Goal: Task Accomplishment & Management: Manage account settings

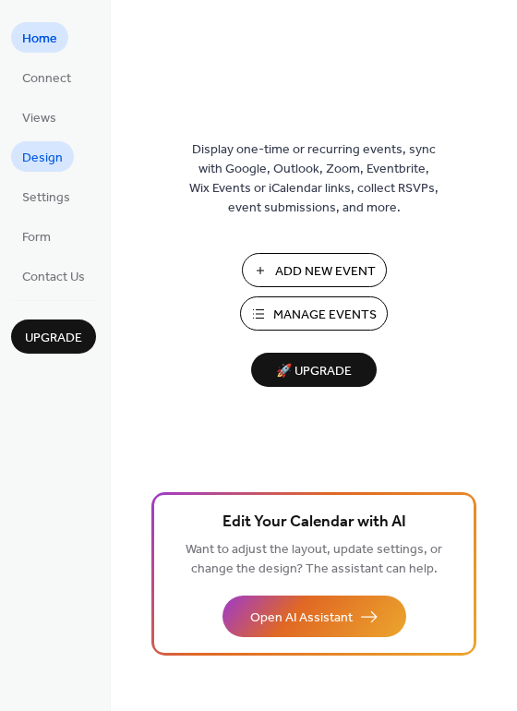
click at [44, 164] on span "Design" at bounding box center [42, 158] width 41 height 19
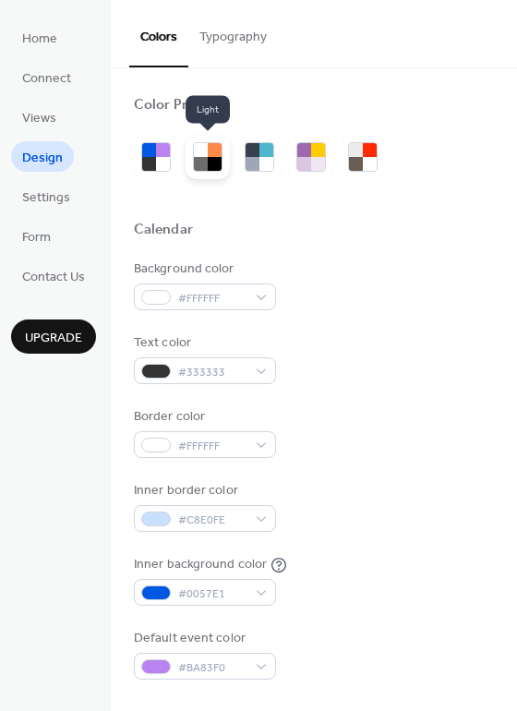
click at [211, 167] on div at bounding box center [215, 164] width 14 height 14
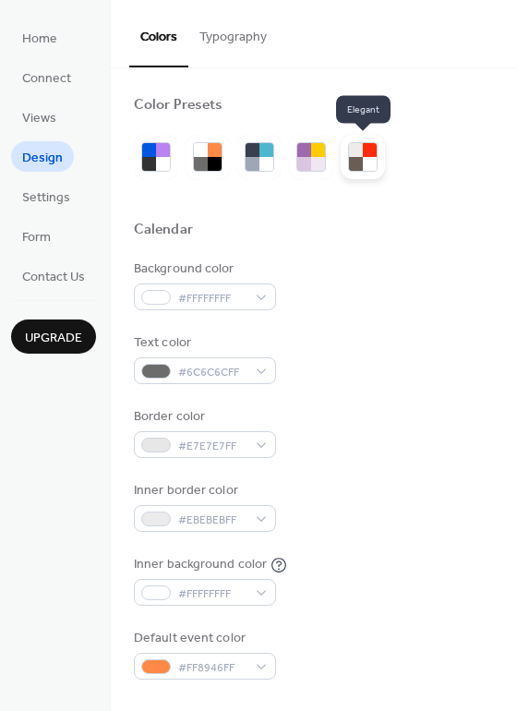
click at [371, 158] on div at bounding box center [370, 164] width 14 height 14
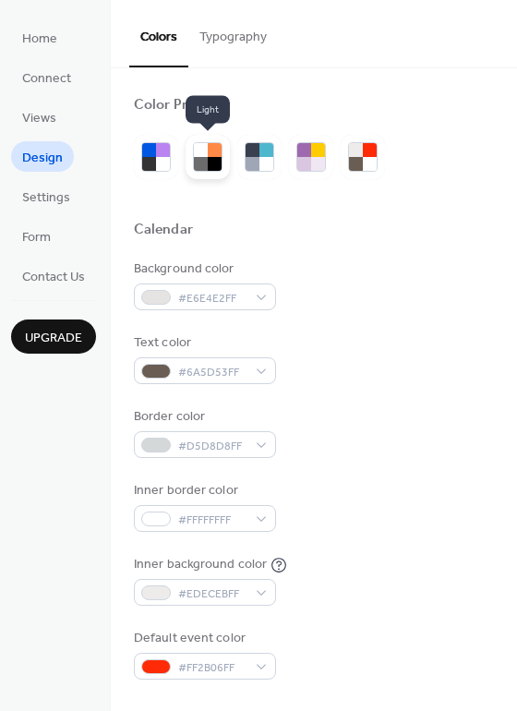
click at [211, 166] on div at bounding box center [215, 164] width 14 height 14
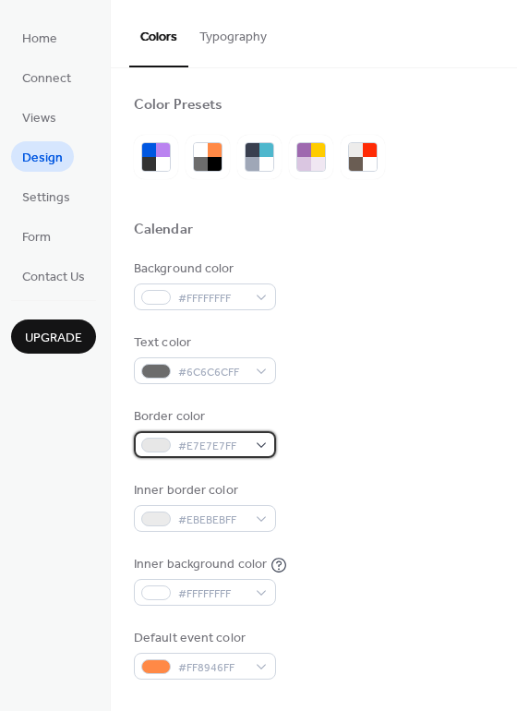
click at [197, 448] on span "#E7E7E7FF" at bounding box center [212, 446] width 68 height 19
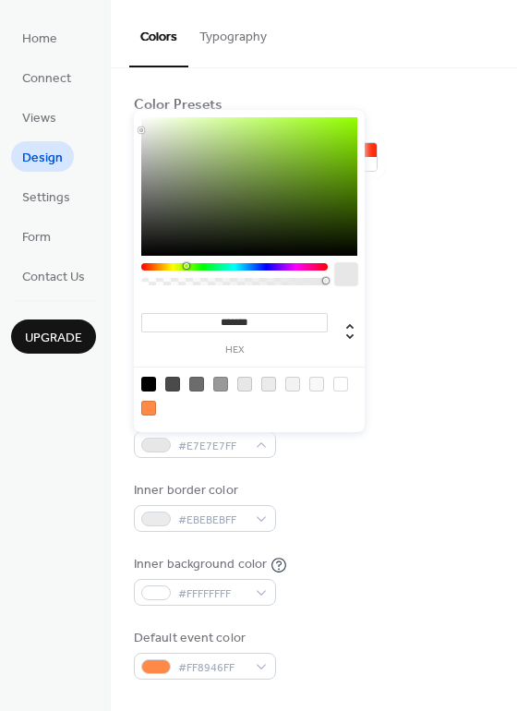
drag, startPoint x: 196, startPoint y: 269, endPoint x: 186, endPoint y: 269, distance: 10.2
click at [186, 269] on div at bounding box center [234, 266] width 187 height 7
type input "*******"
drag, startPoint x: 236, startPoint y: 192, endPoint x: 239, endPoint y: 145, distance: 47.2
click at [239, 145] on div at bounding box center [249, 186] width 216 height 139
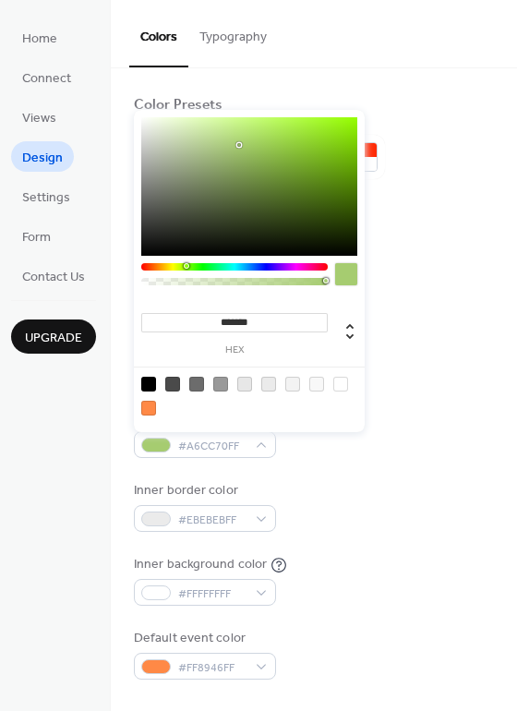
click at [415, 269] on div "Background color #FFFFFFFF" at bounding box center [314, 284] width 360 height 51
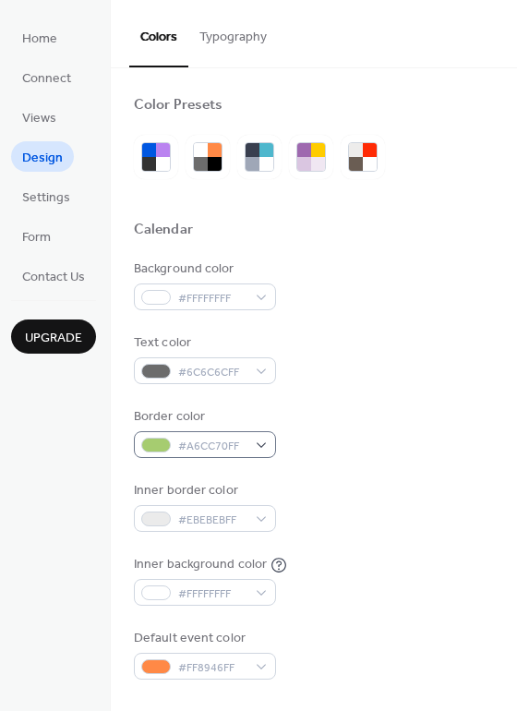
scroll to position [4, 0]
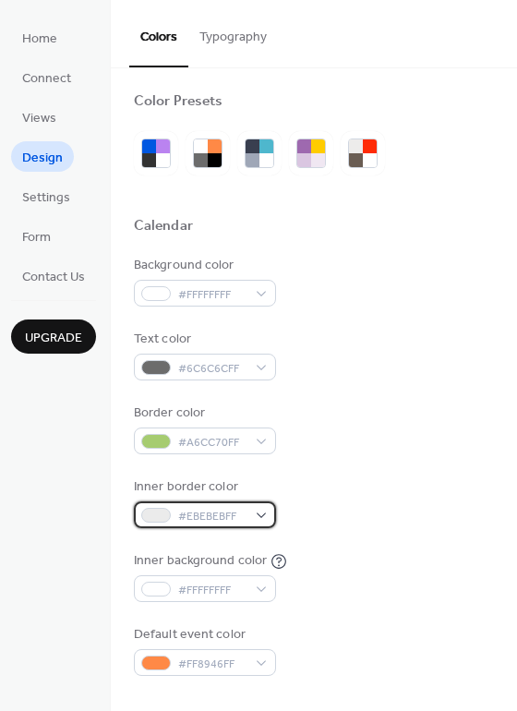
click at [206, 522] on span "#EBEBEBFF" at bounding box center [212, 516] width 68 height 19
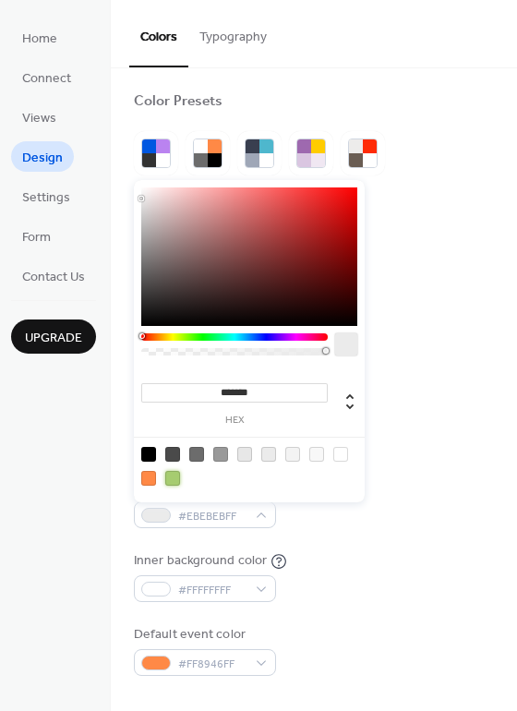
click at [174, 474] on div at bounding box center [172, 478] width 15 height 15
type input "*******"
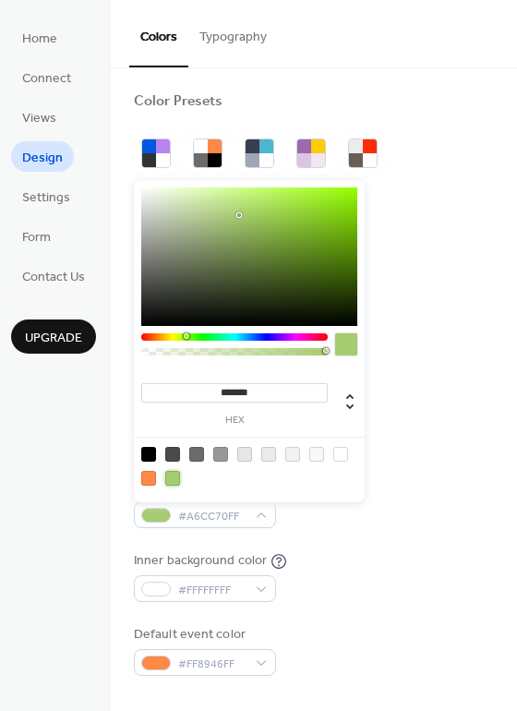
click at [452, 466] on div "Background color #FFFFFFFF Text color #6C6C6CFF Border color #A6CC70FF Inner bo…" at bounding box center [314, 466] width 360 height 420
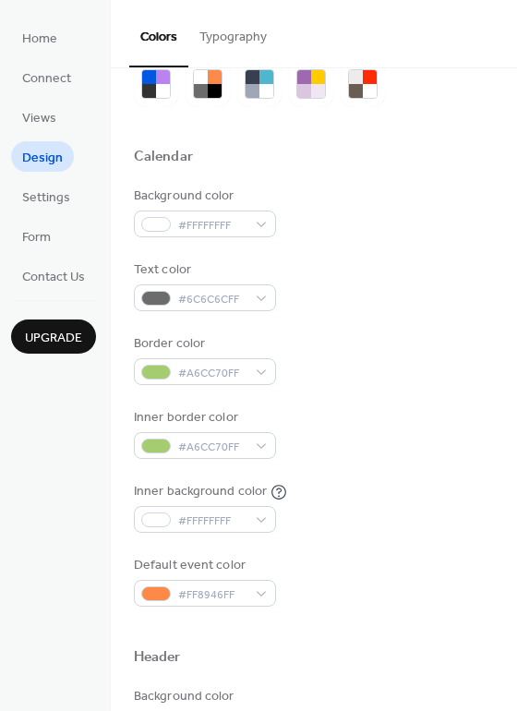
scroll to position [81, 0]
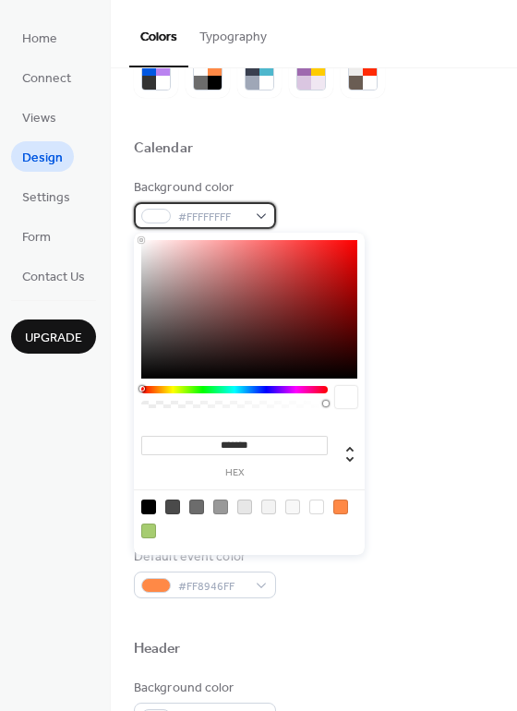
click at [229, 215] on span "#FFFFFFFF" at bounding box center [212, 217] width 68 height 19
click at [149, 534] on div at bounding box center [148, 531] width 15 height 15
type input "*******"
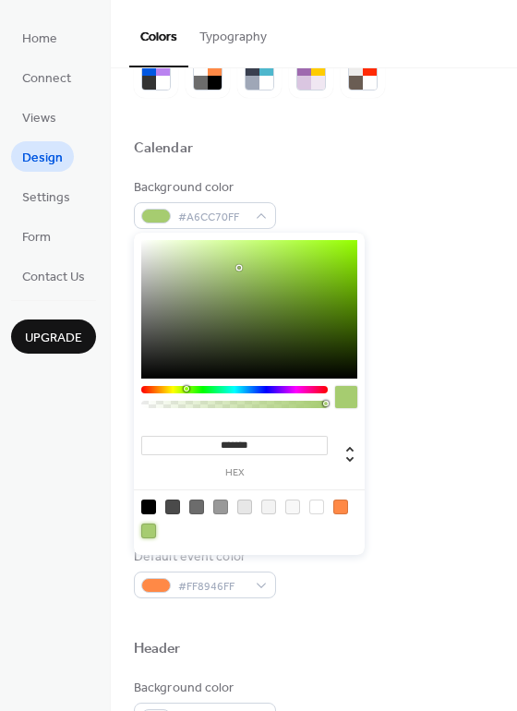
click at [445, 216] on div "Background color #A6CC70FF" at bounding box center [314, 203] width 360 height 51
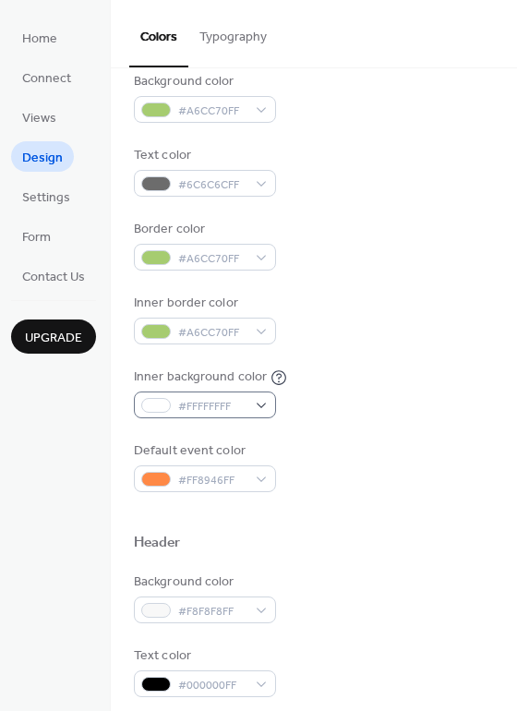
scroll to position [191, 0]
